Goal: Check status: Check status

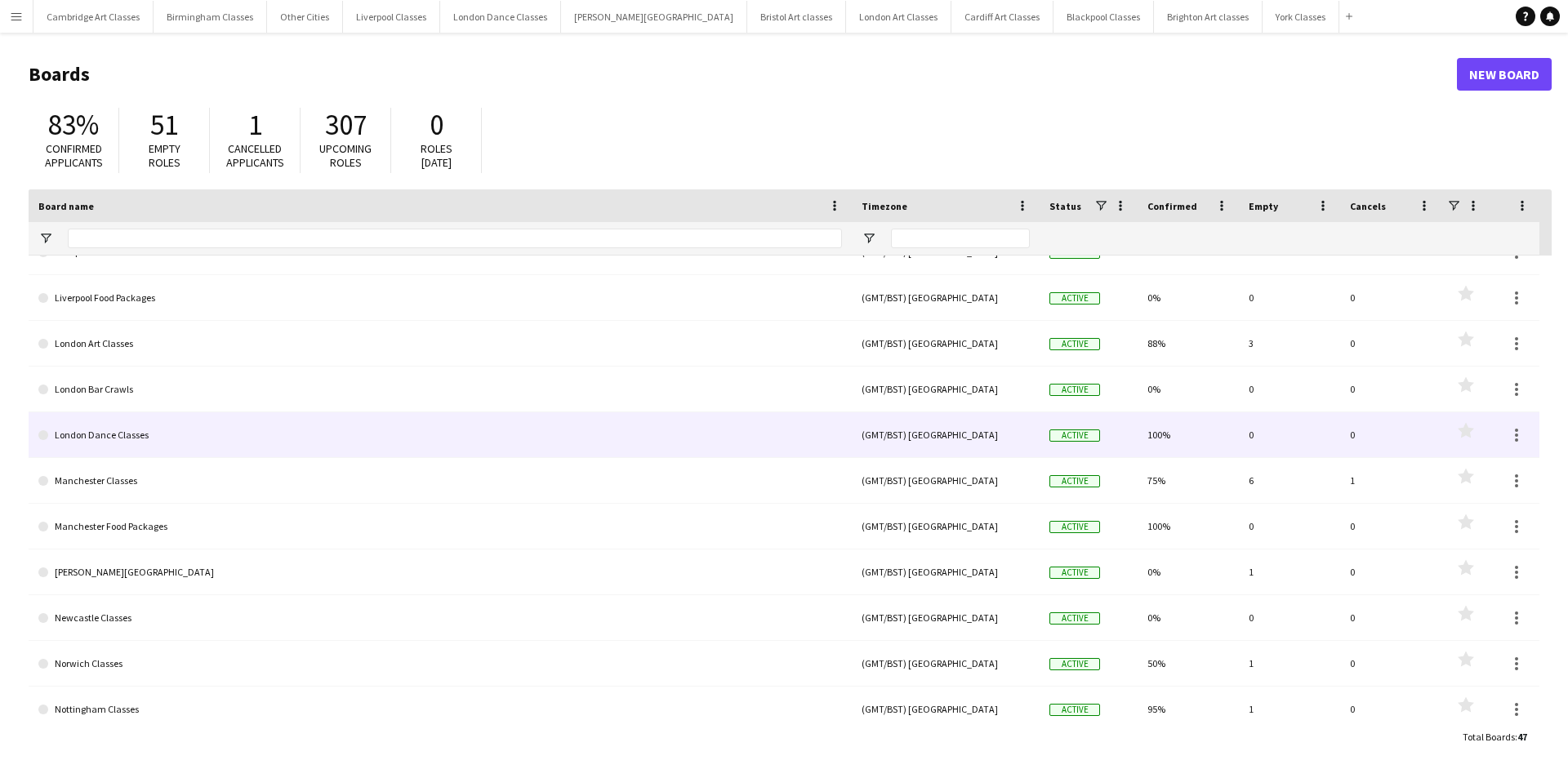
scroll to position [1388, 0]
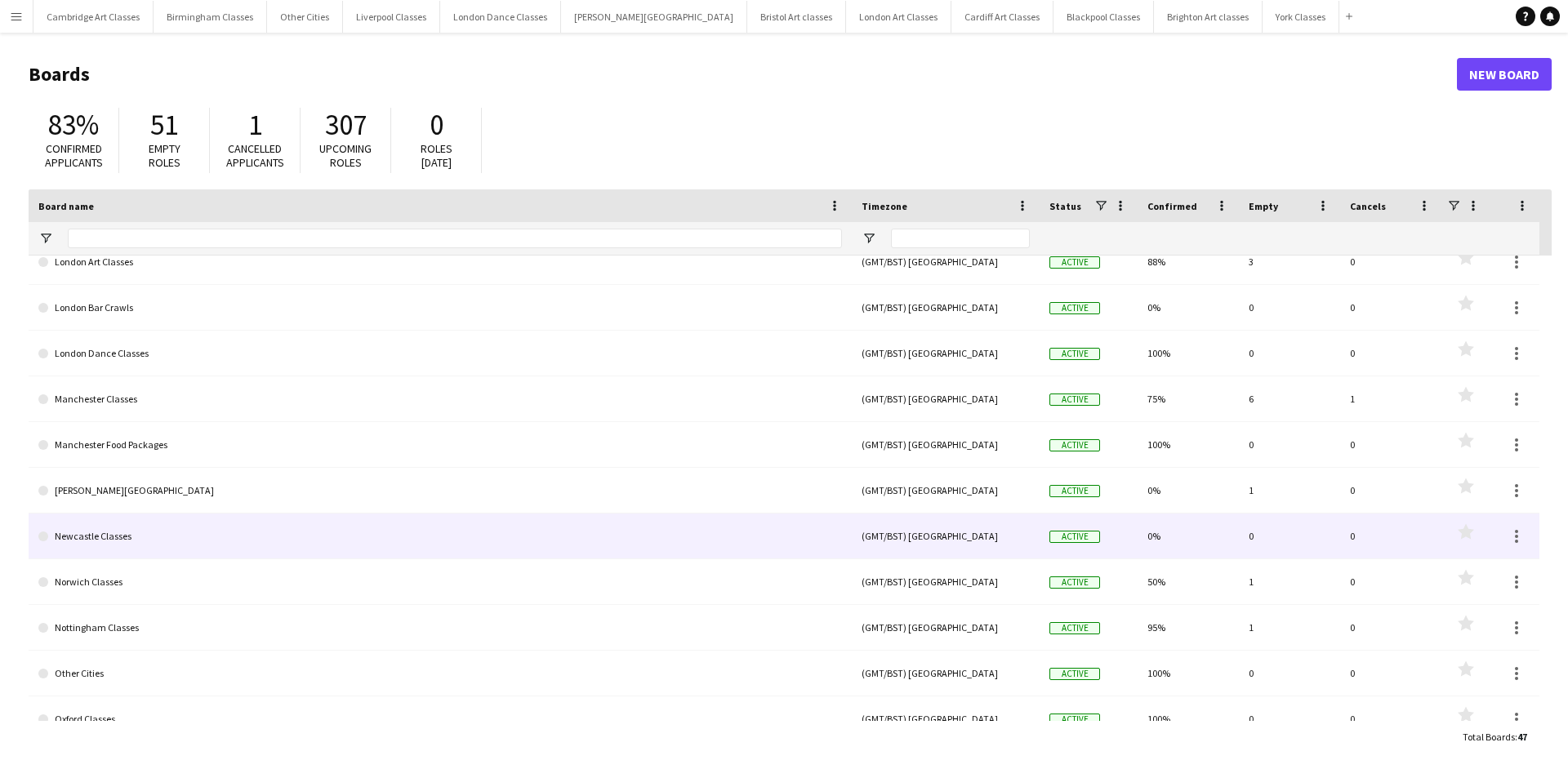
click at [252, 539] on link "Newcastle Classes" at bounding box center [440, 536] width 803 height 45
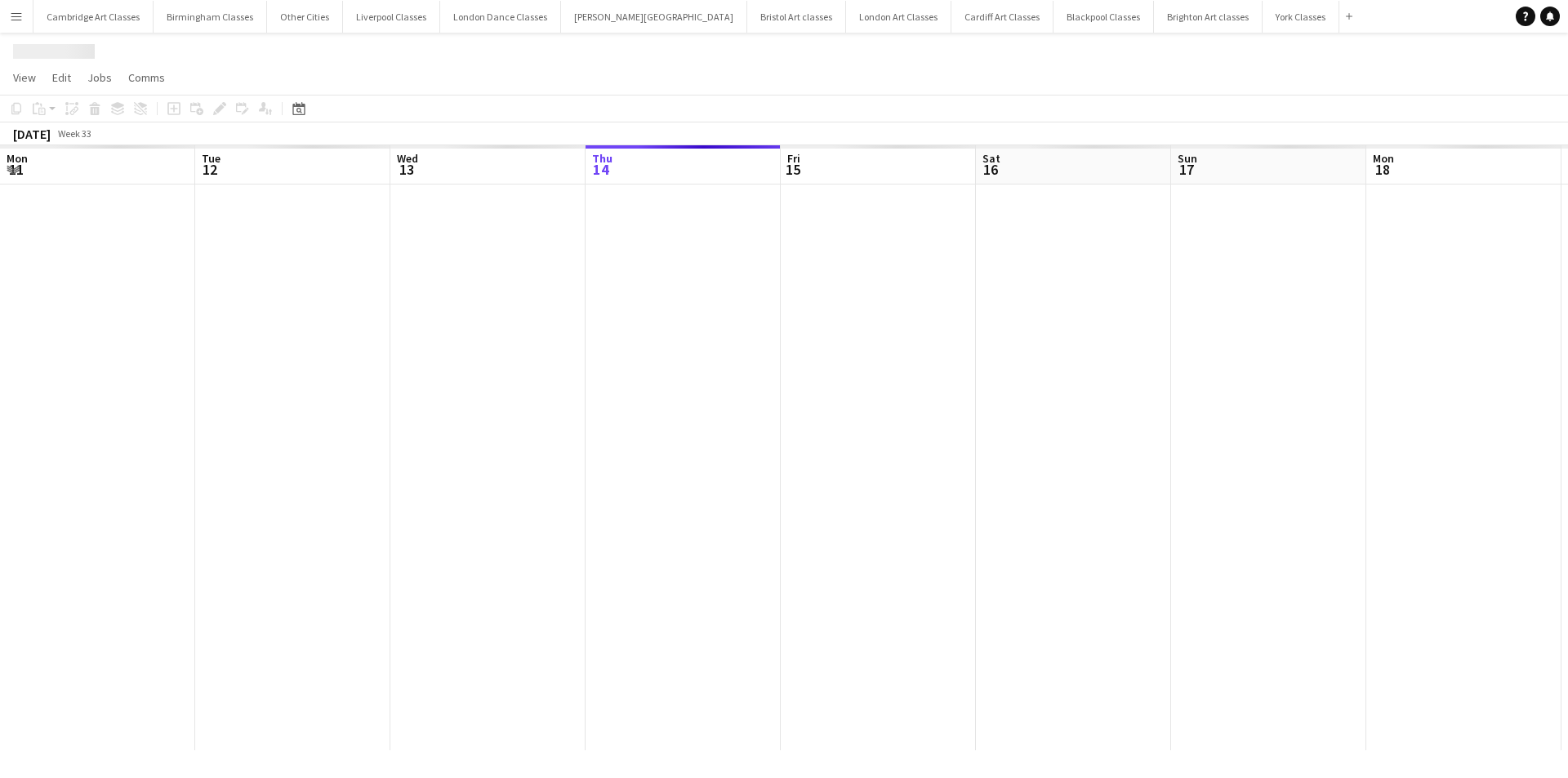
scroll to position [0, 390]
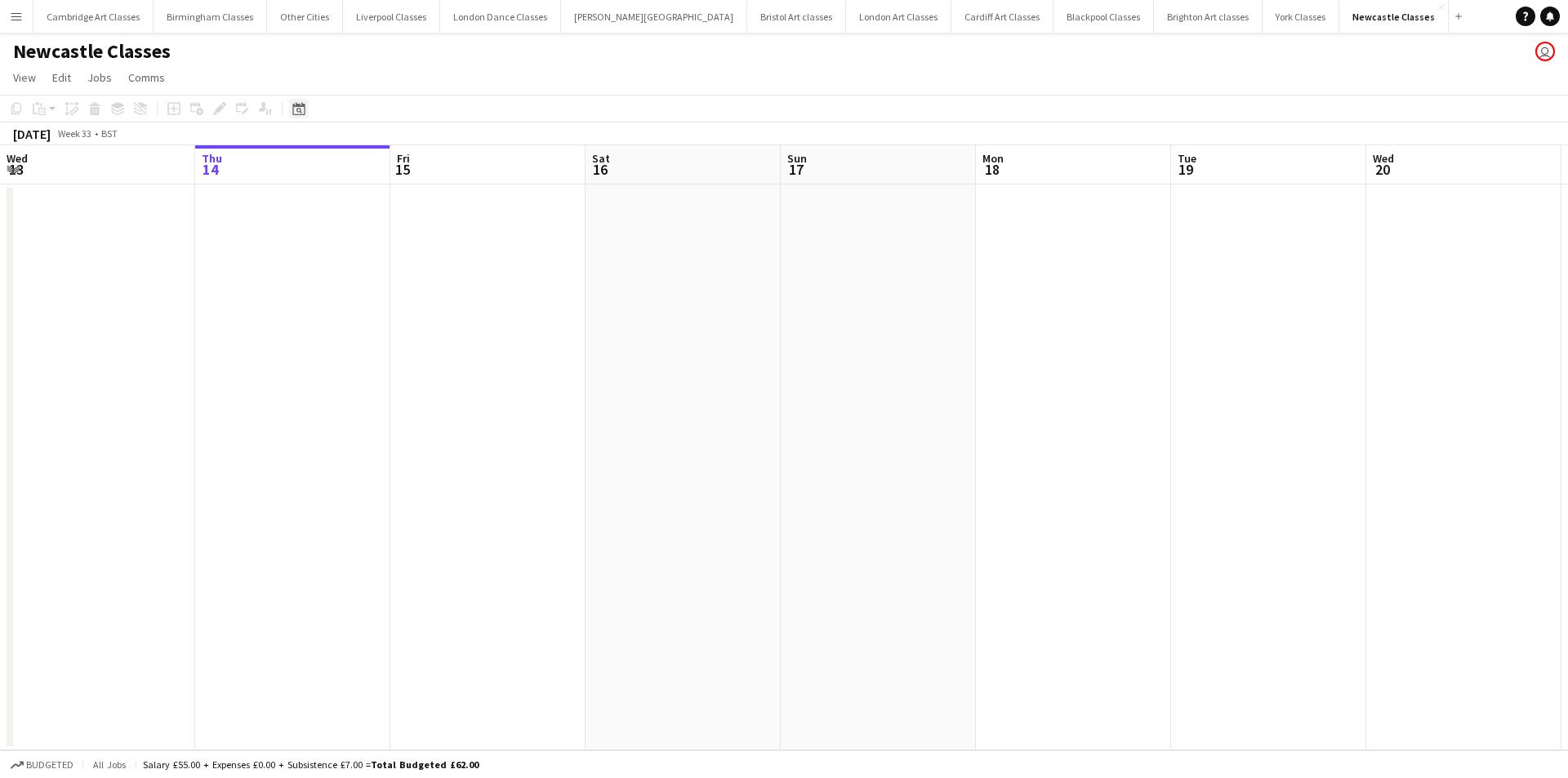
click at [290, 107] on div "Date picker" at bounding box center [299, 108] width 19 height 19
click at [426, 160] on span "Next month" at bounding box center [430, 164] width 32 height 32
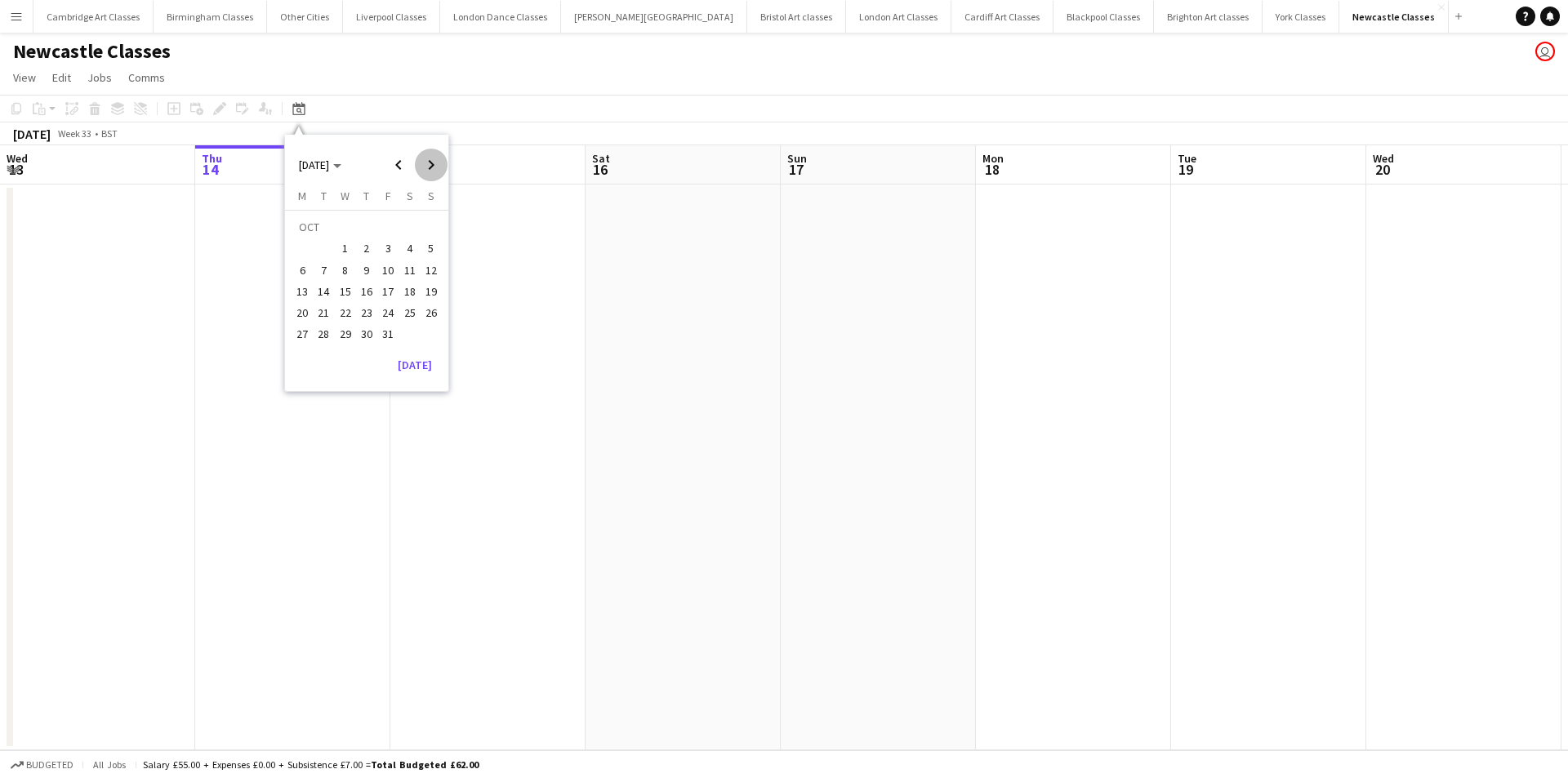
click at [426, 160] on span "Next month" at bounding box center [430, 164] width 32 height 32
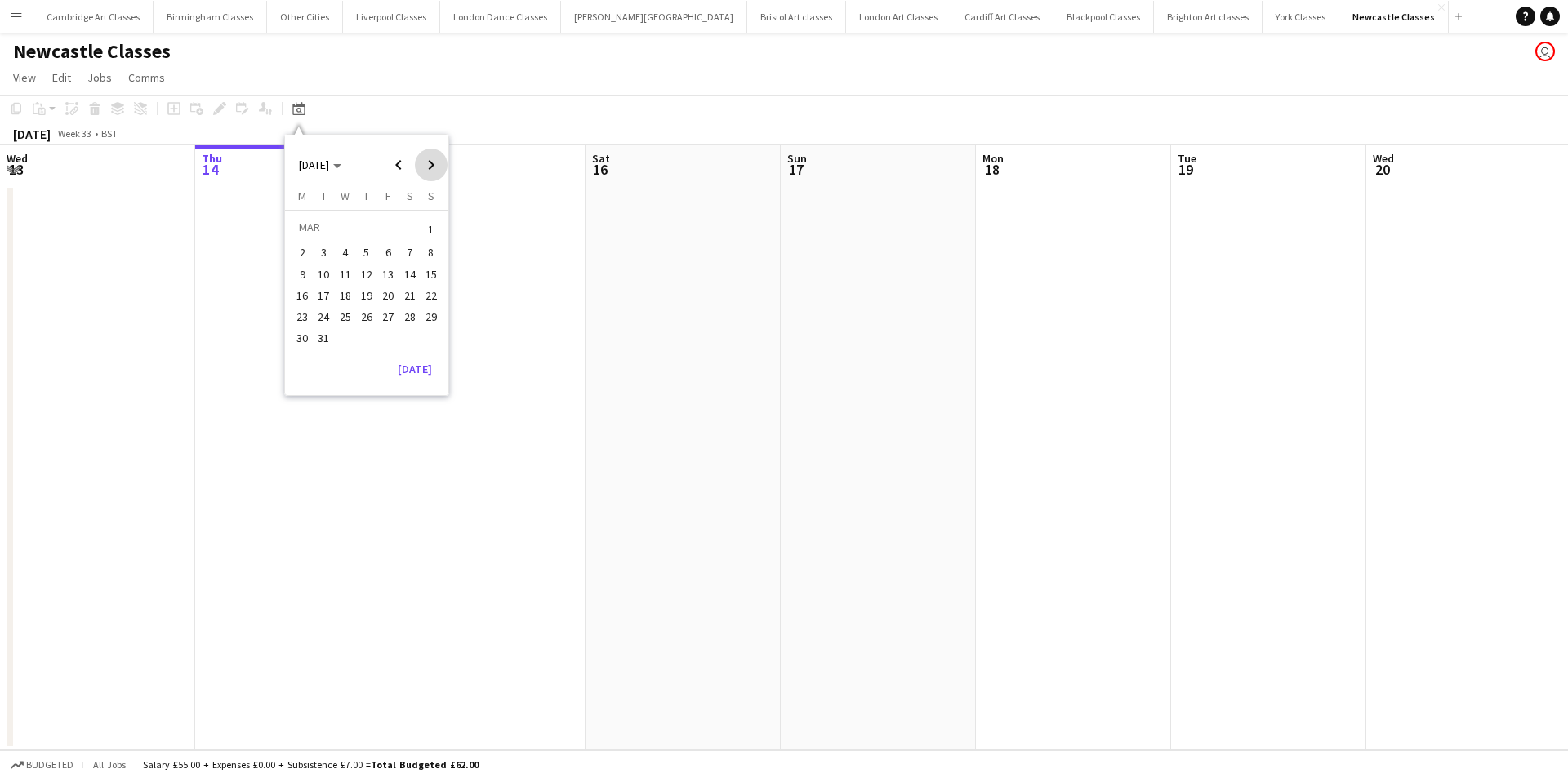
click at [426, 160] on span "Next month" at bounding box center [430, 164] width 32 height 32
click at [414, 267] on span "11" at bounding box center [409, 270] width 19 height 19
